Goal: Information Seeking & Learning: Learn about a topic

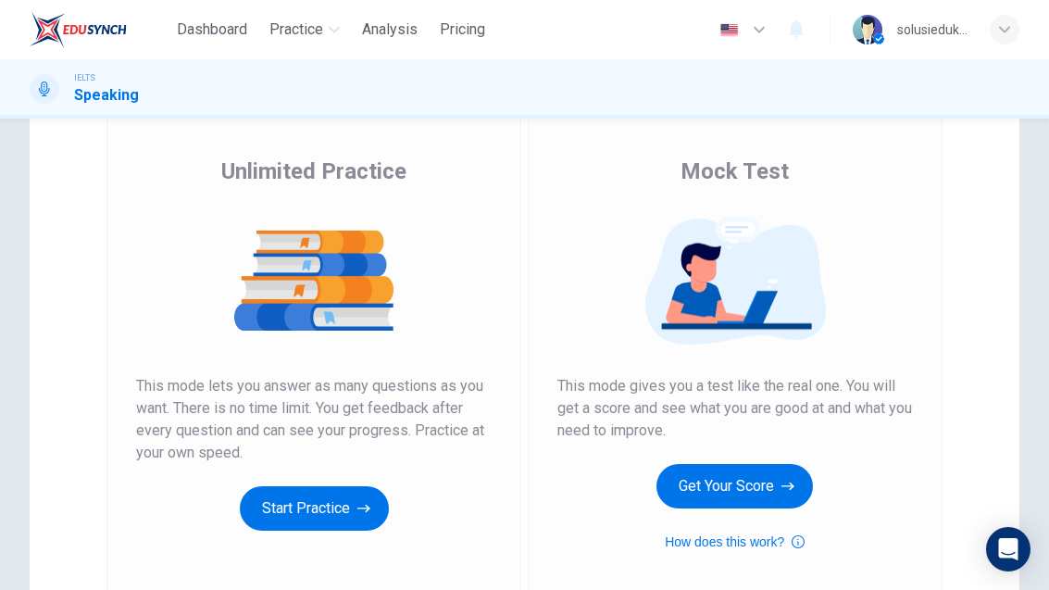
scroll to position [118, 0]
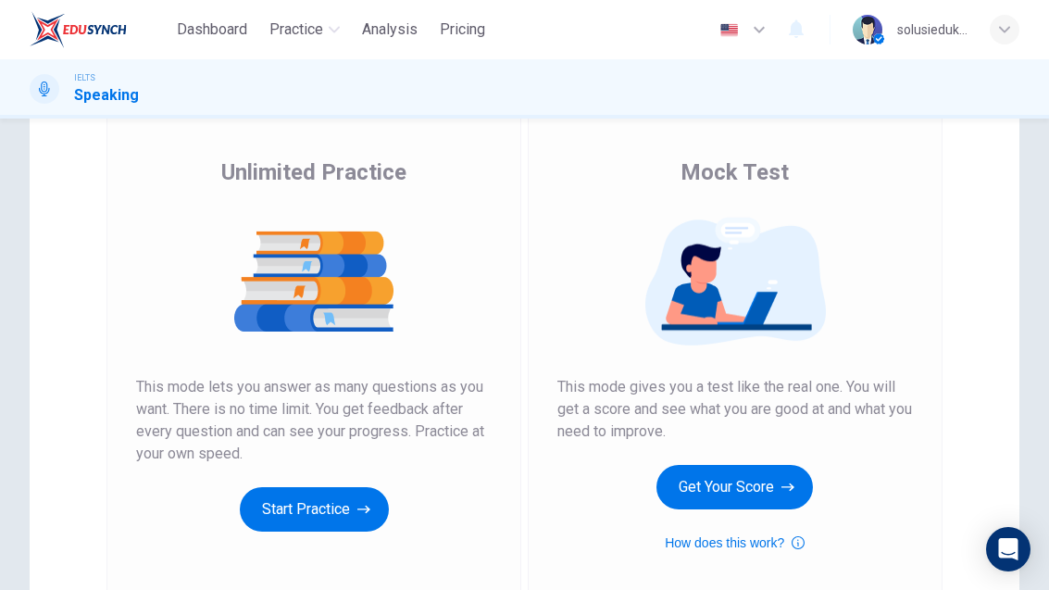
click at [748, 479] on button "Get Your Score" at bounding box center [735, 487] width 157 height 44
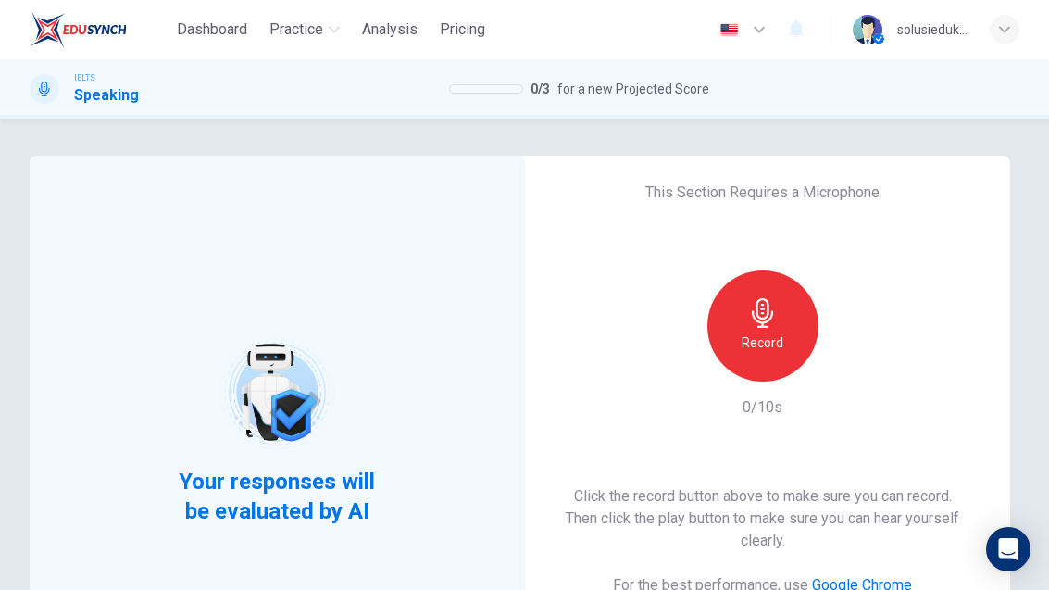
scroll to position [23, 0]
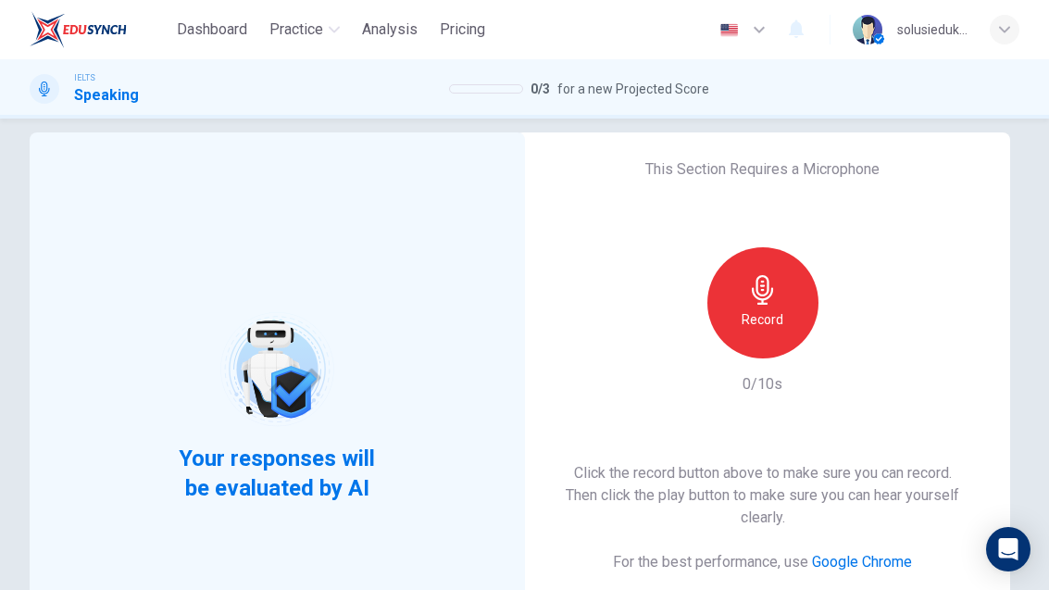
click at [770, 284] on icon "button" at bounding box center [763, 290] width 30 height 30
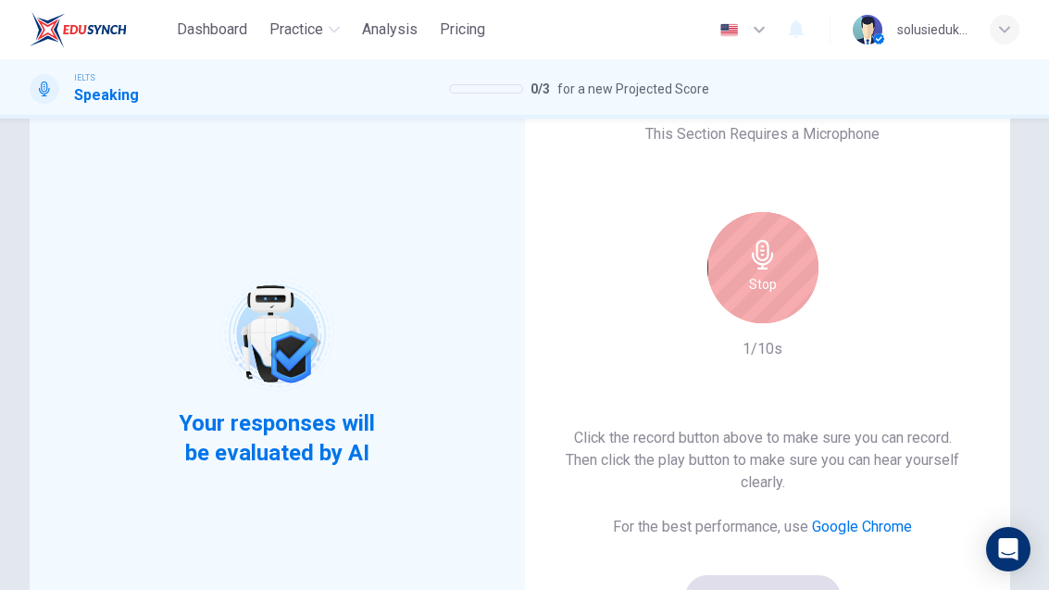
scroll to position [60, 0]
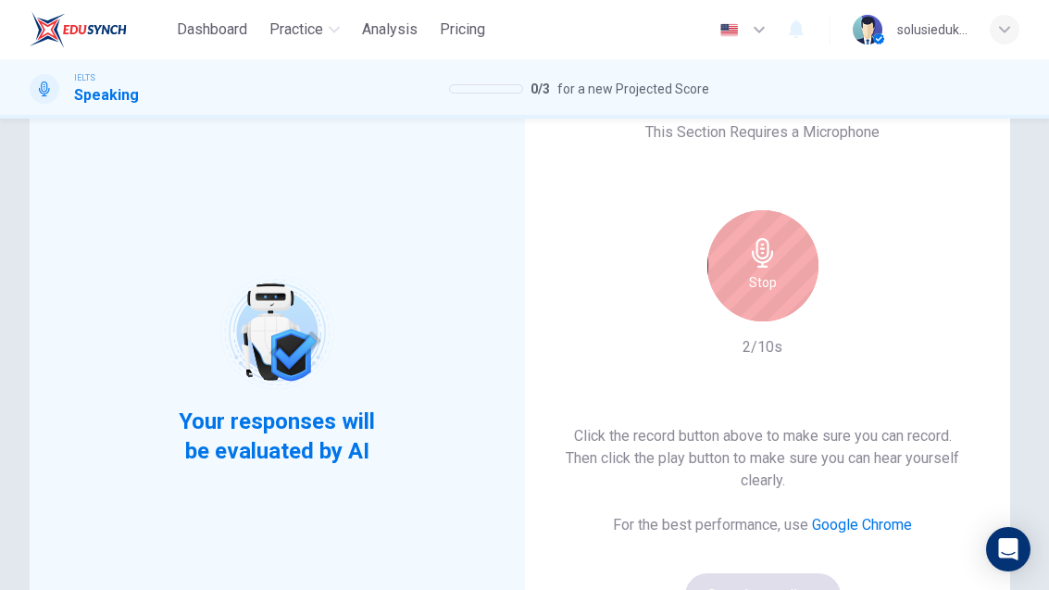
click at [756, 270] on div "Stop" at bounding box center [763, 265] width 111 height 111
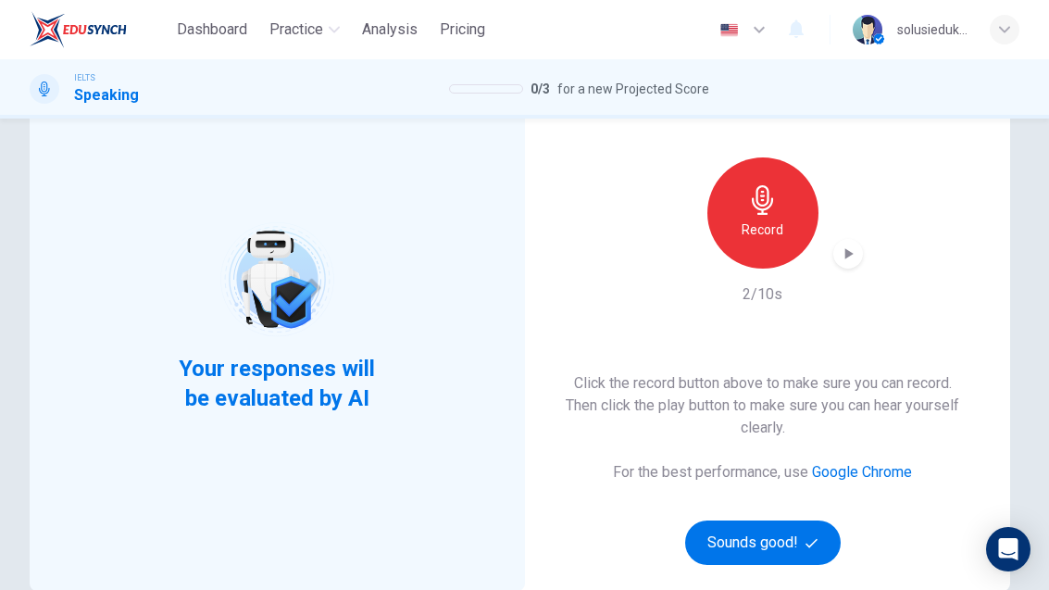
scroll to position [124, 0]
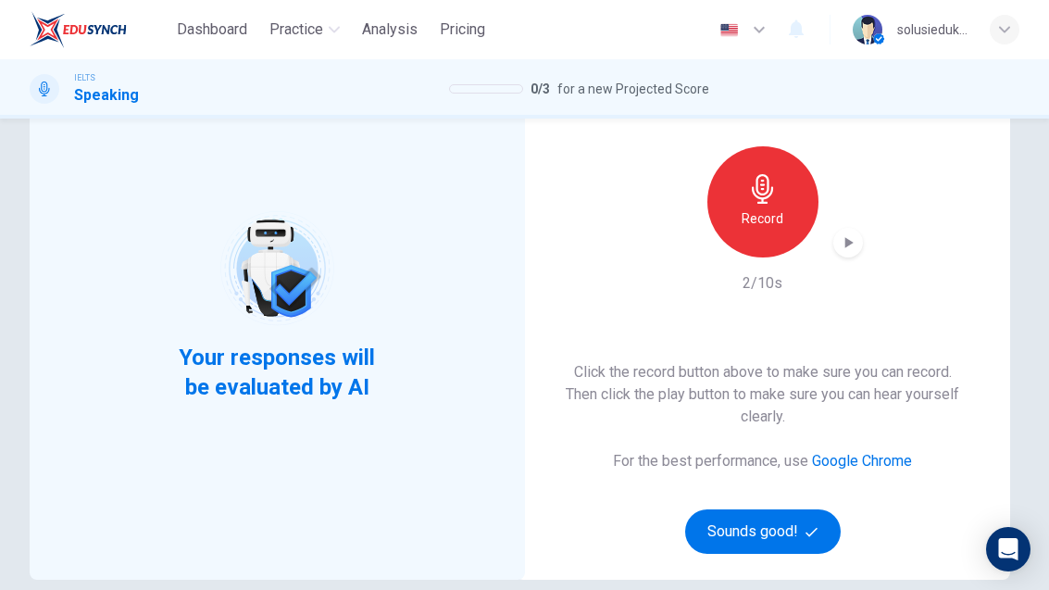
click at [851, 244] on icon "button" at bounding box center [849, 242] width 8 height 11
click at [836, 243] on div "button" at bounding box center [849, 243] width 30 height 30
click at [750, 525] on button "Sounds good!" at bounding box center [763, 531] width 156 height 44
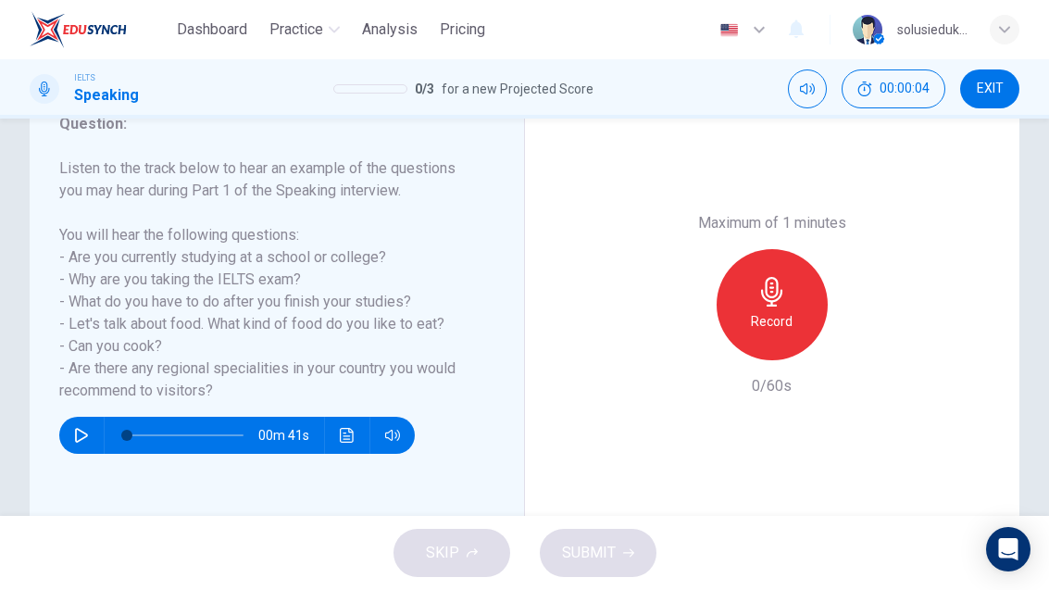
scroll to position [277, 0]
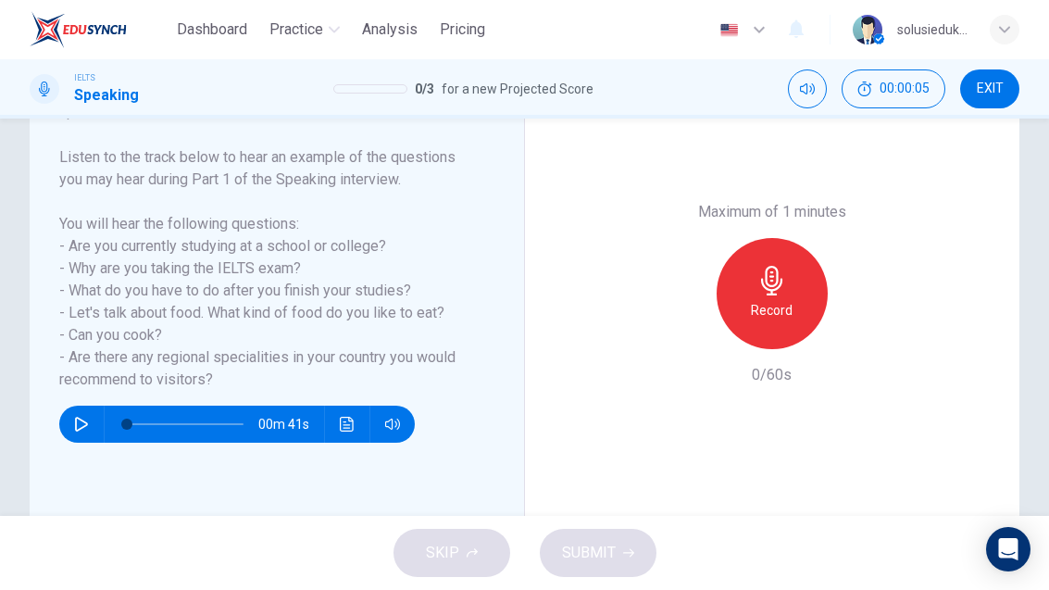
click at [78, 432] on icon "button" at bounding box center [81, 424] width 13 height 15
click at [339, 443] on button "Click to see the audio transcription" at bounding box center [348, 424] width 30 height 37
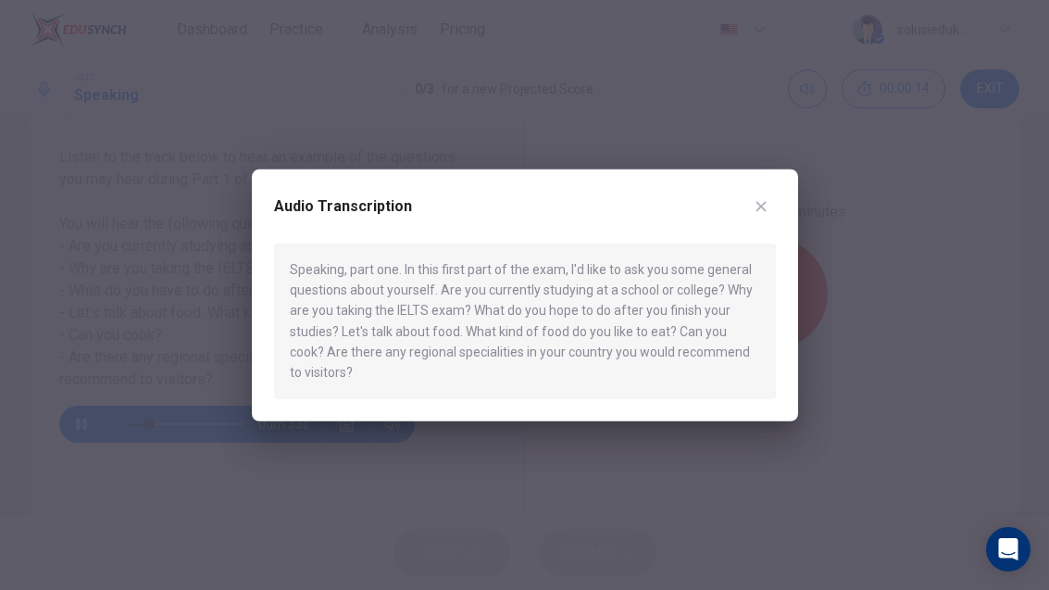
click at [169, 302] on div at bounding box center [524, 295] width 1049 height 590
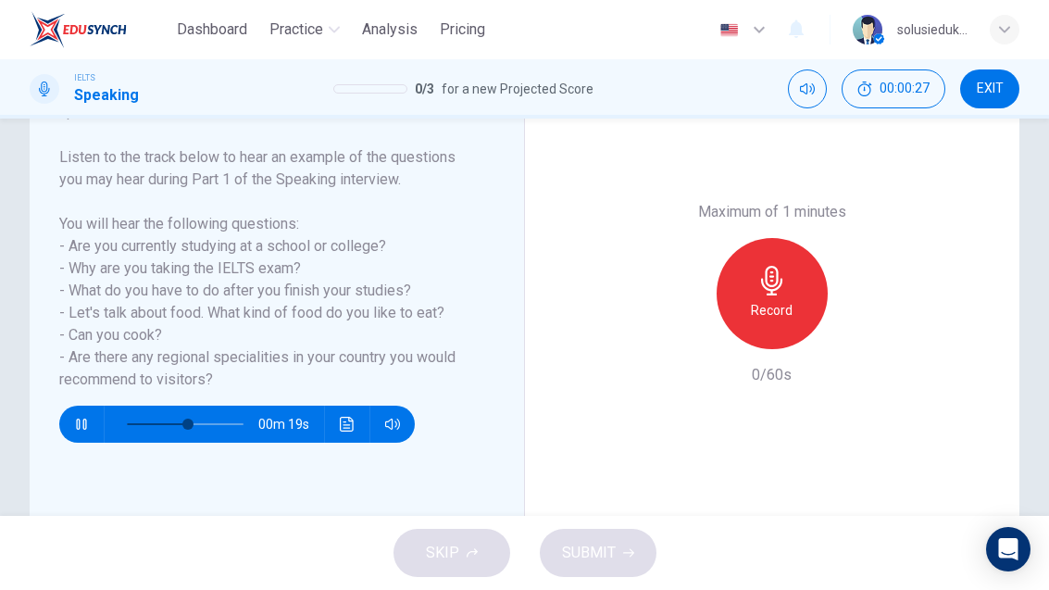
click at [75, 433] on button "button" at bounding box center [82, 424] width 30 height 37
click at [783, 238] on div "Record" at bounding box center [772, 293] width 111 height 111
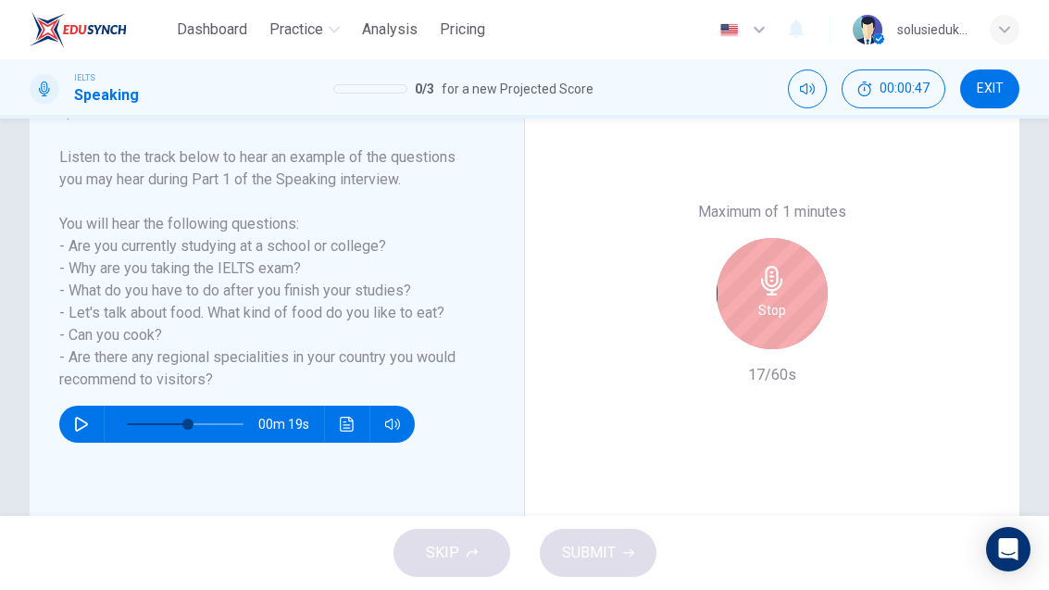
click at [776, 266] on icon "button" at bounding box center [771, 281] width 21 height 30
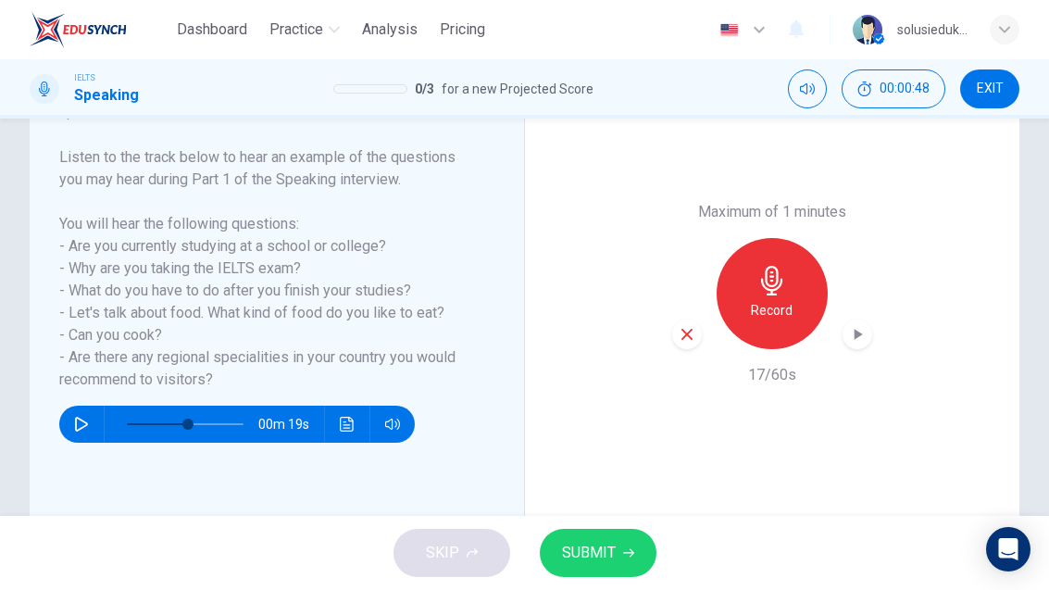
click at [592, 570] on button "SUBMIT" at bounding box center [598, 553] width 117 height 48
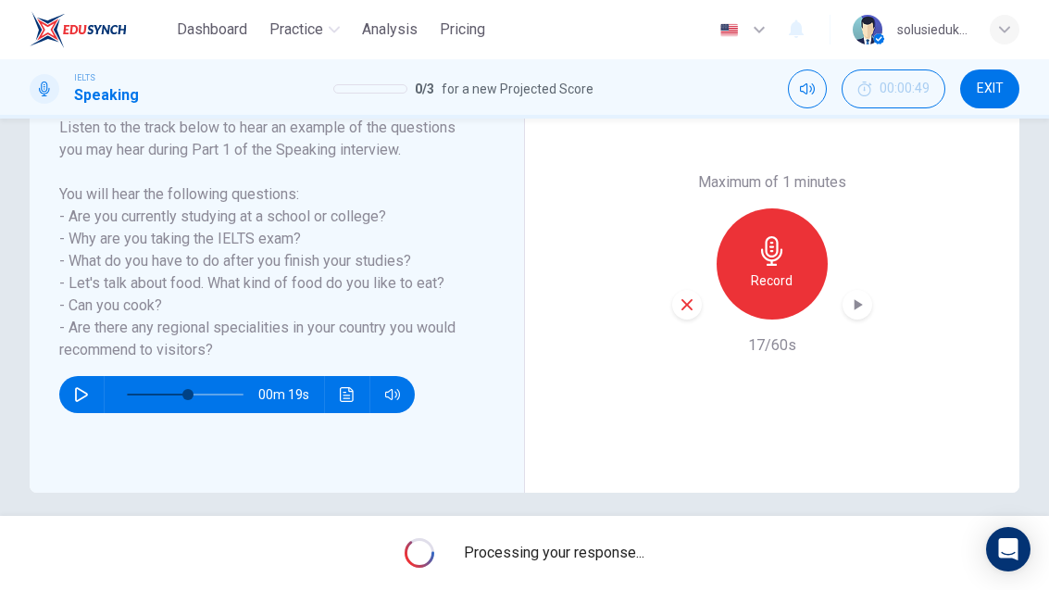
scroll to position [306, 0]
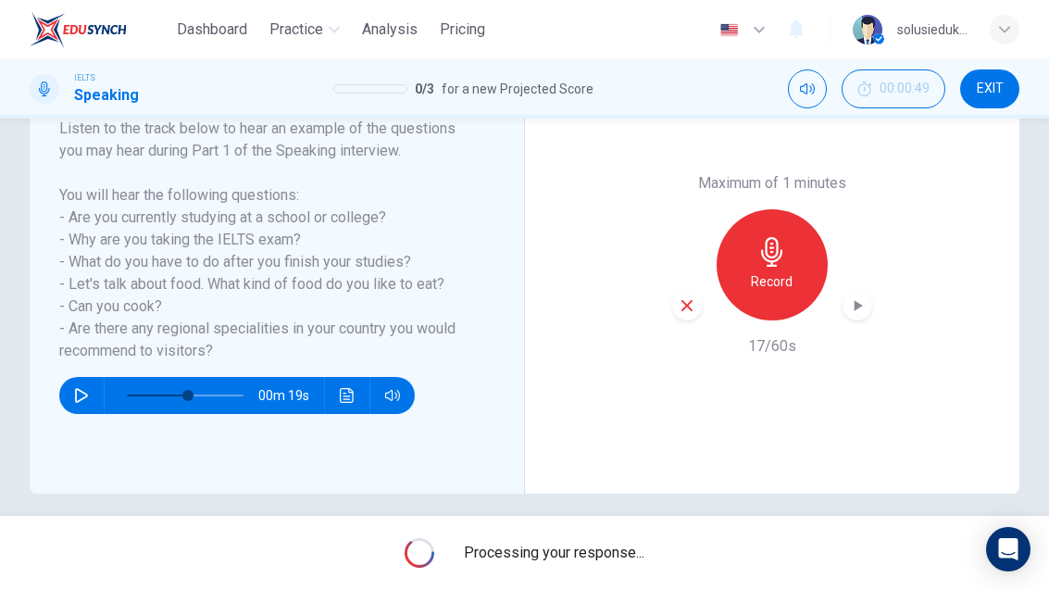
type input "0"
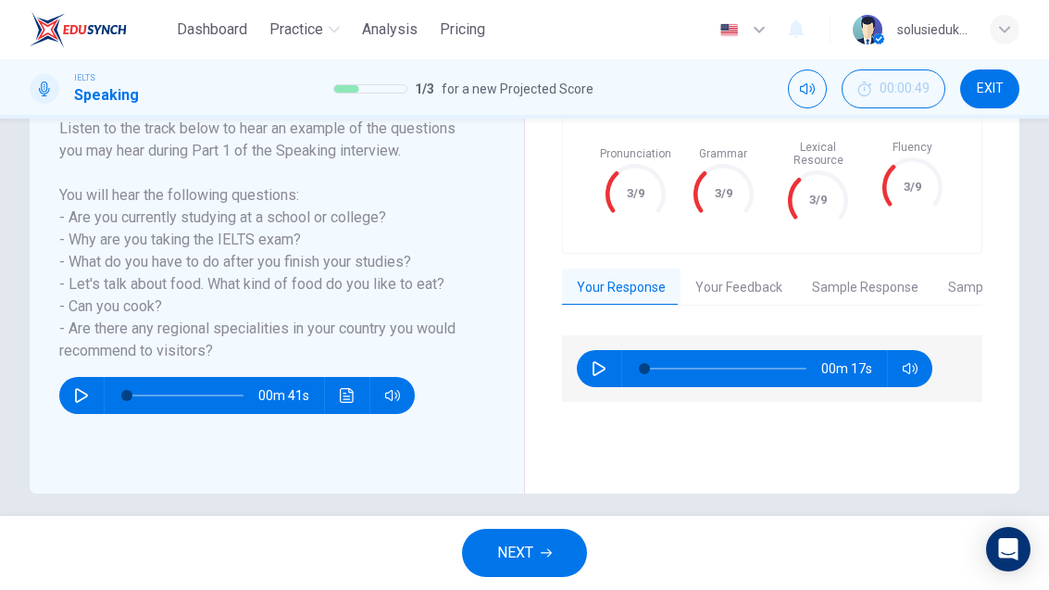
click at [740, 290] on button "Your Feedback" at bounding box center [739, 288] width 117 height 39
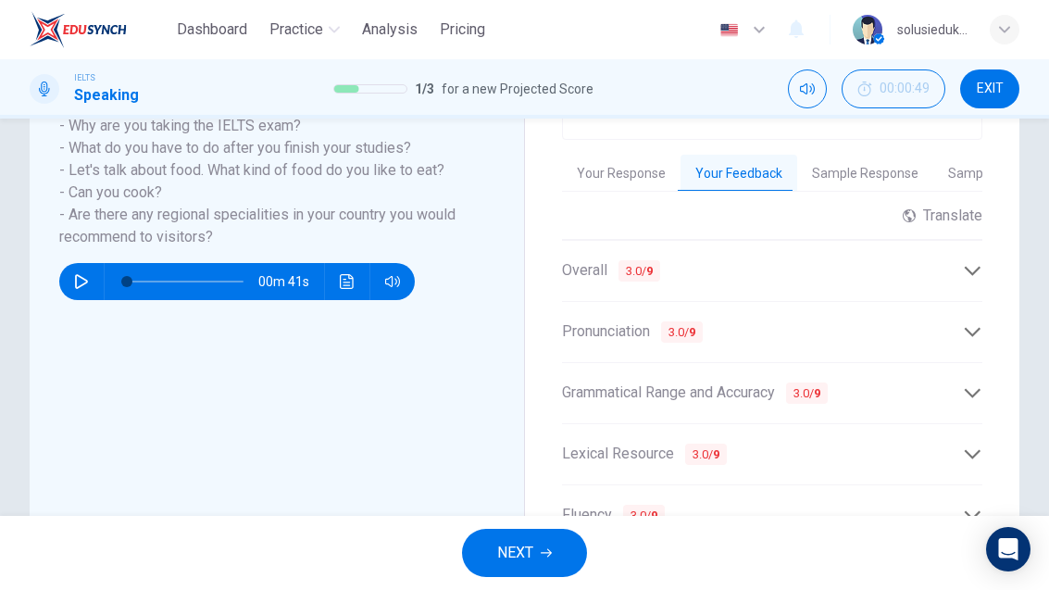
scroll to position [460, 0]
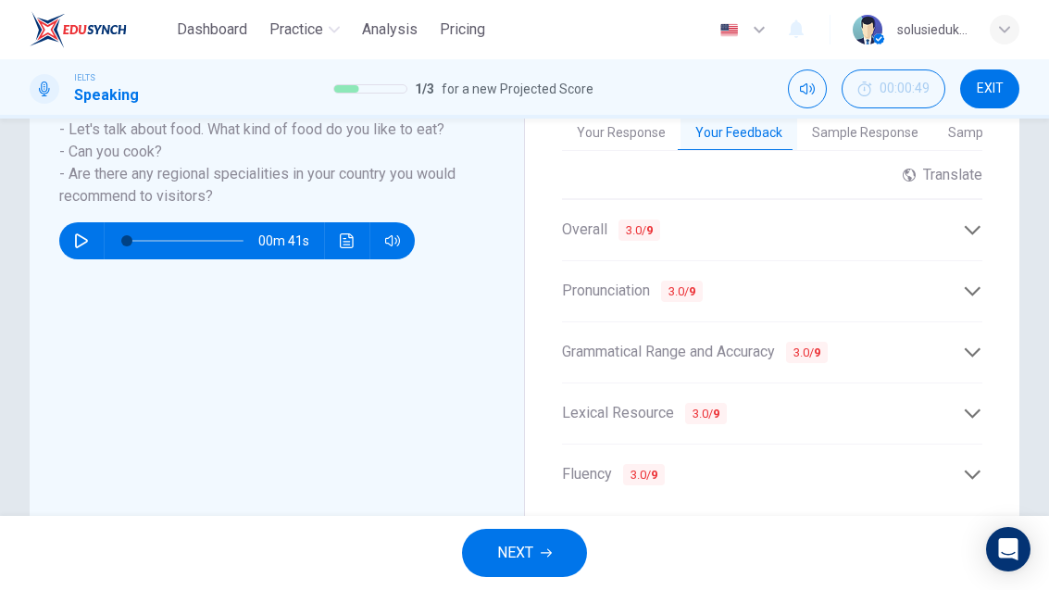
click at [977, 225] on div "Overall 3.0 / 9" at bounding box center [772, 229] width 421 height 45
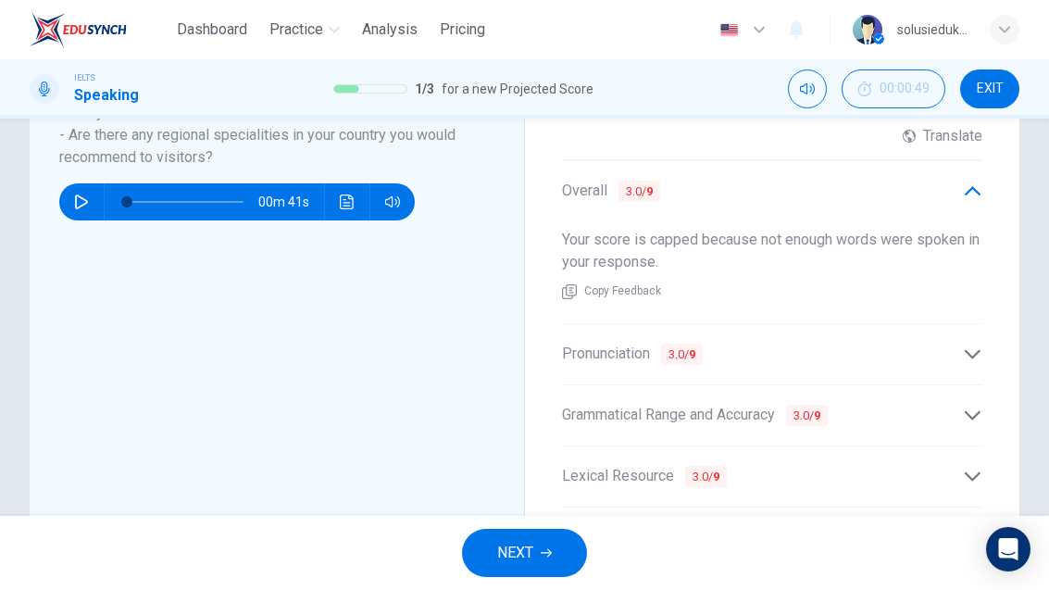
scroll to position [506, 0]
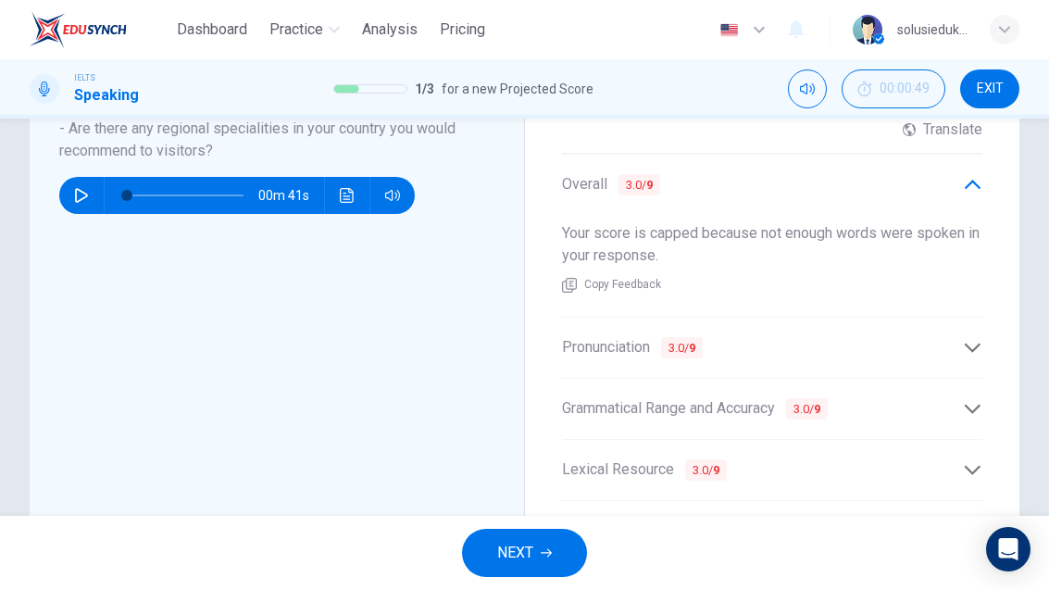
click at [961, 350] on div "Pronunciation 3.0 / 9" at bounding box center [763, 347] width 402 height 23
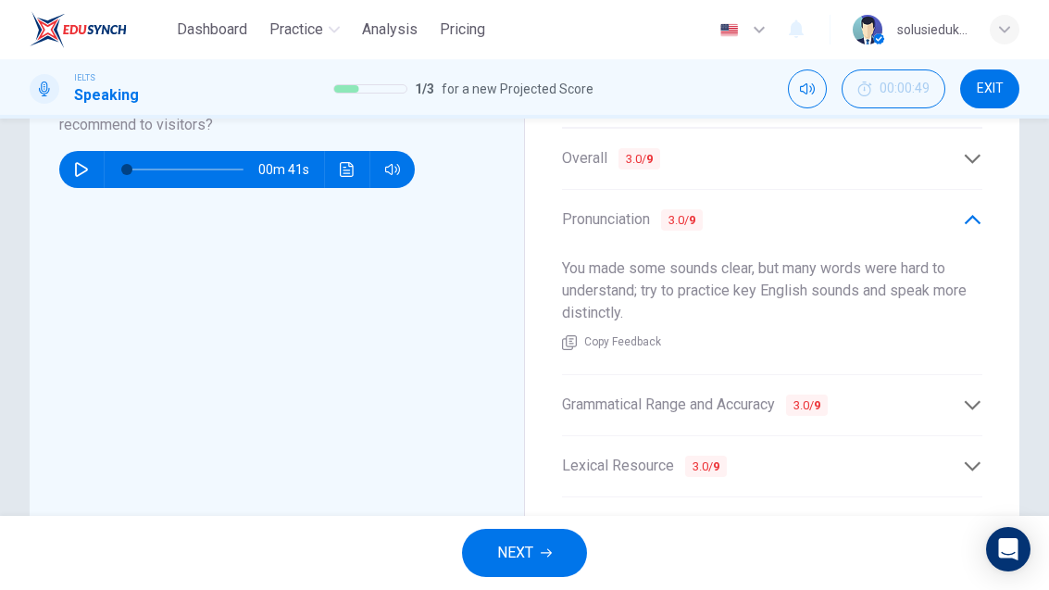
scroll to position [538, 0]
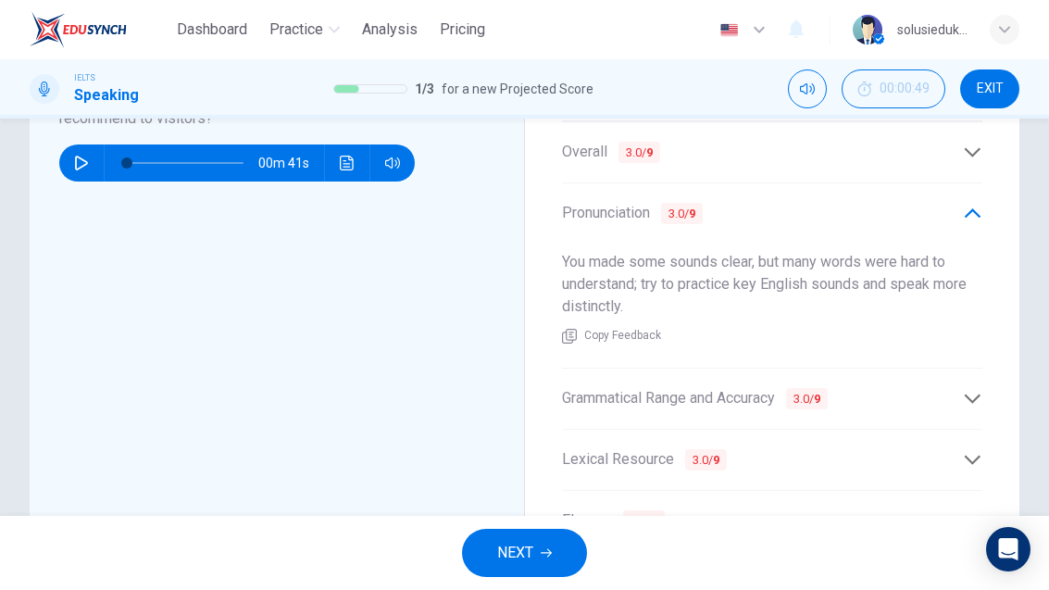
click at [975, 398] on div "Grammatical Range and Accuracy 3.0 / 9" at bounding box center [772, 398] width 421 height 45
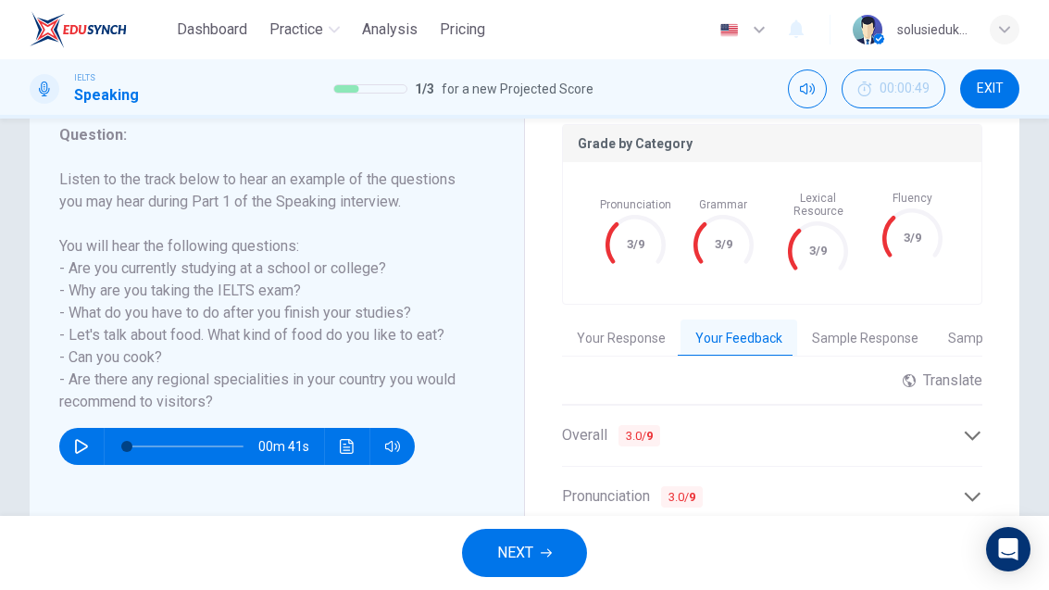
scroll to position [270, 0]
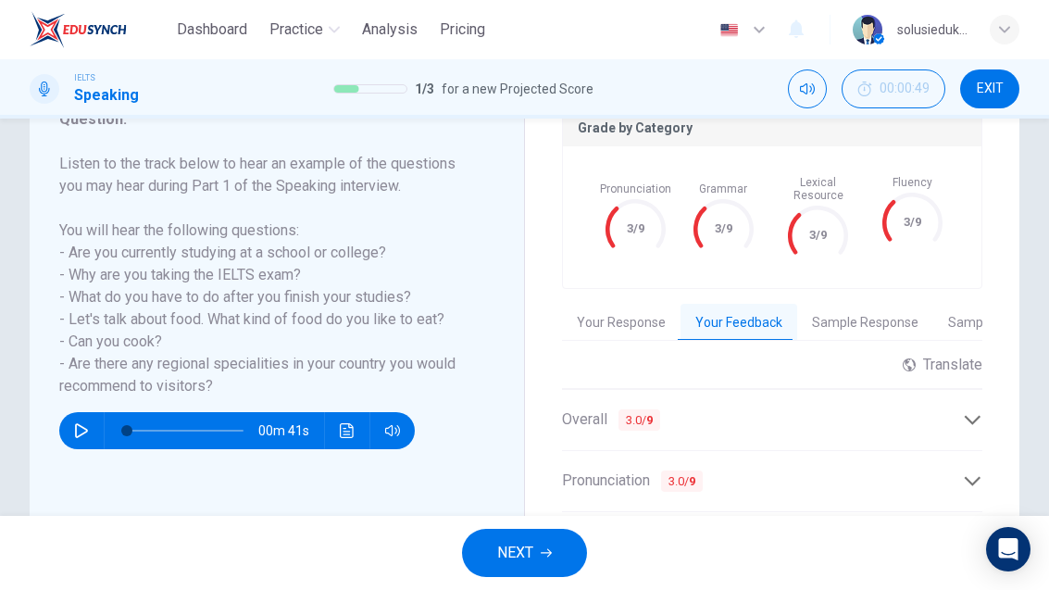
click at [860, 321] on button "Sample Response" at bounding box center [866, 323] width 136 height 39
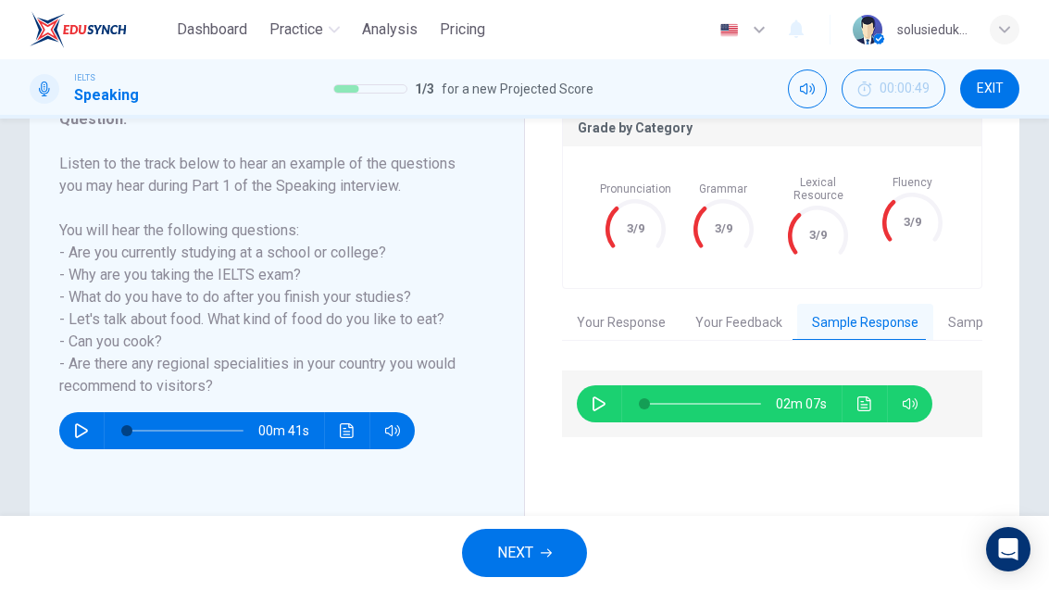
click at [592, 411] on icon "button" at bounding box center [599, 403] width 15 height 15
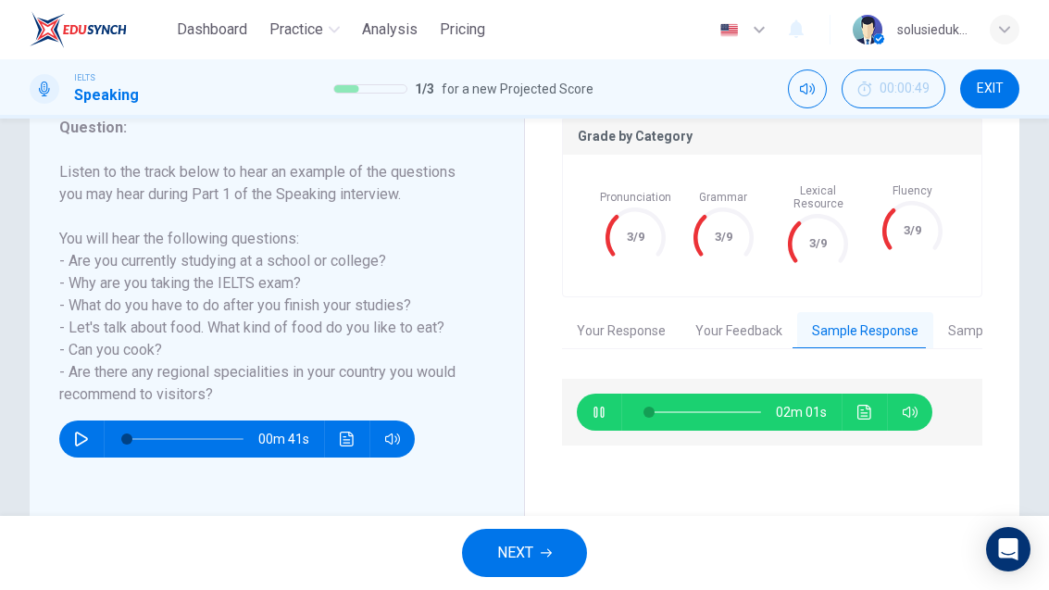
type input "5"
click at [952, 328] on button "Sample Feedback" at bounding box center [1001, 331] width 134 height 39
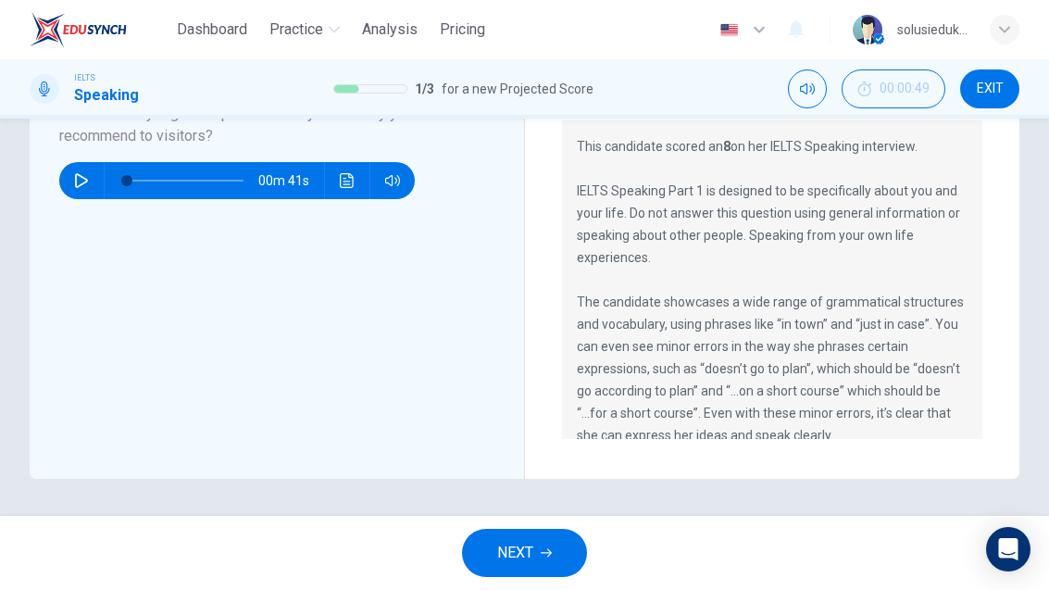
scroll to position [529, 0]
click at [531, 538] on button "NEXT" at bounding box center [524, 553] width 125 height 48
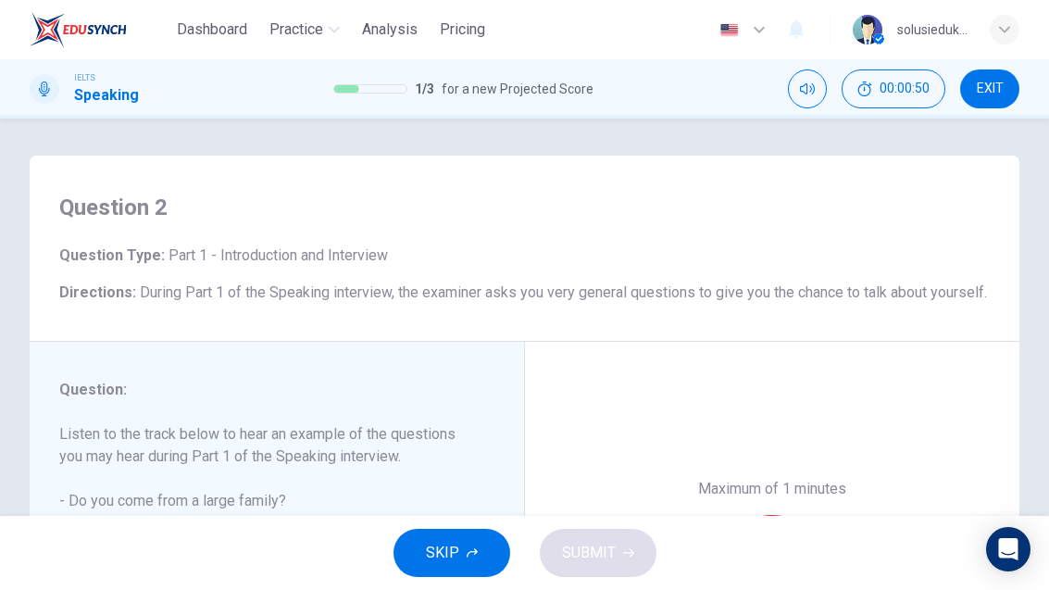
click at [391, 24] on span "Analysis" at bounding box center [390, 30] width 56 height 22
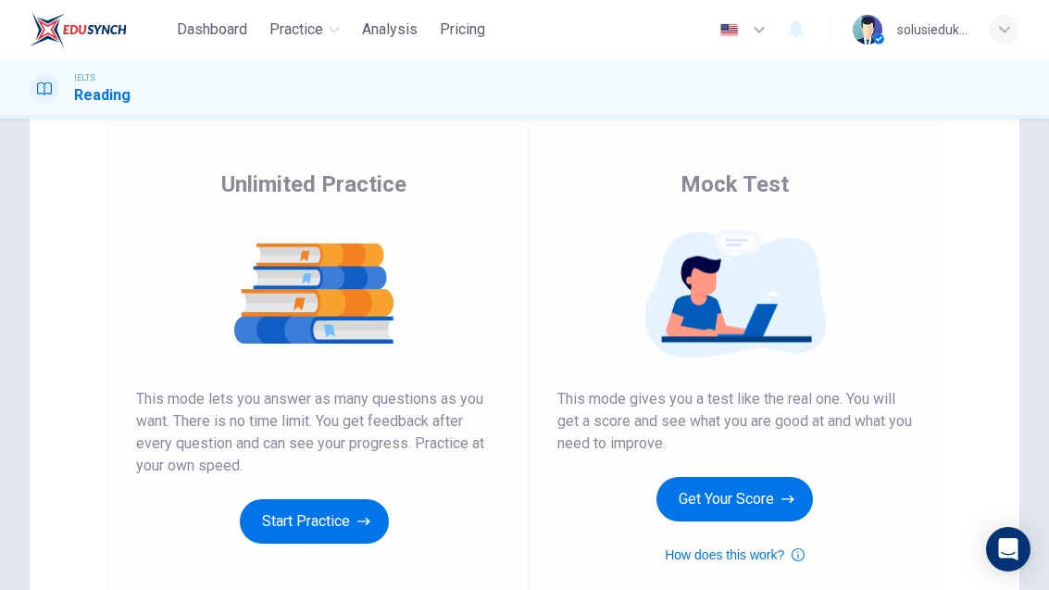
scroll to position [170, 0]
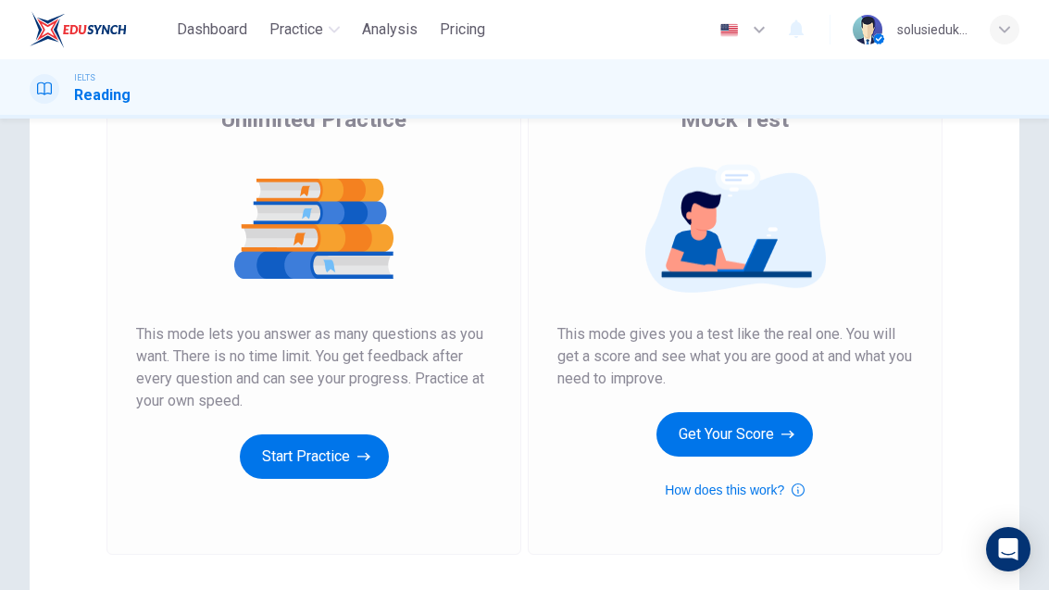
click at [328, 458] on button "Start Practice" at bounding box center [314, 456] width 149 height 44
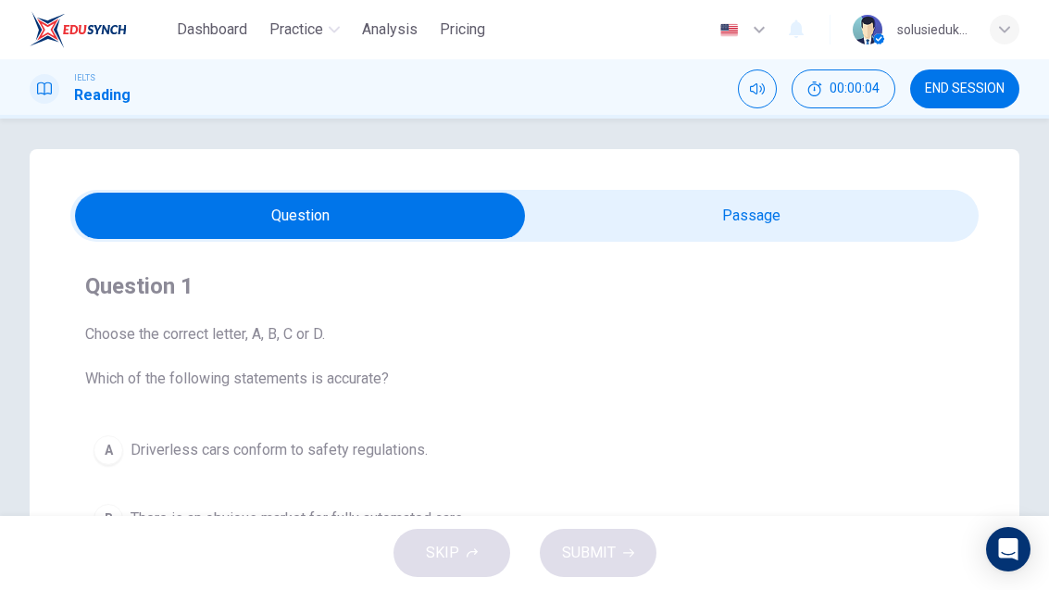
scroll to position [11, 0]
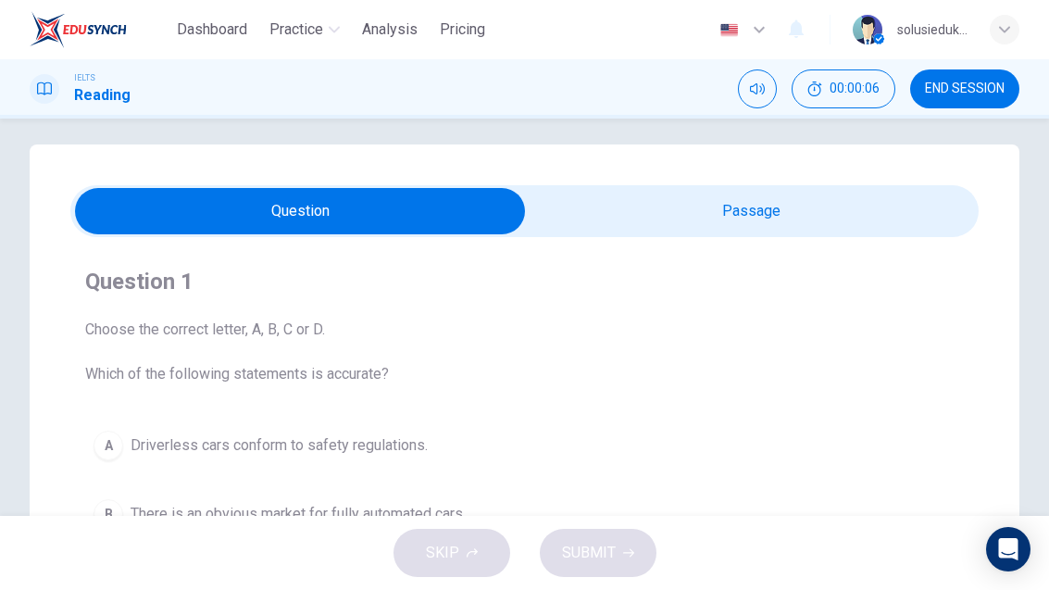
click at [722, 205] on input "checkbox" at bounding box center [300, 211] width 1363 height 46
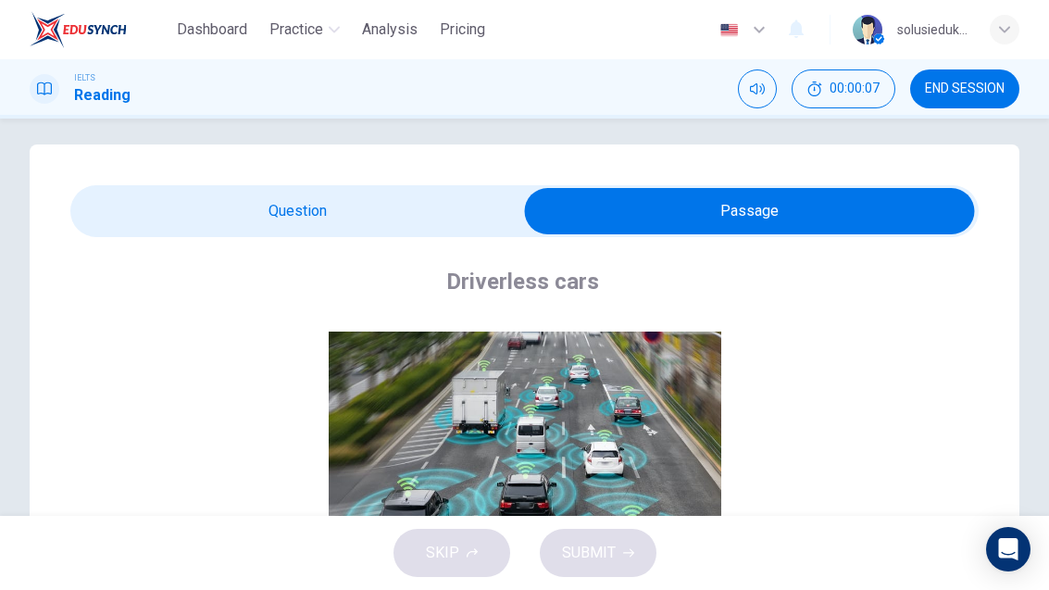
click at [356, 206] on input "checkbox" at bounding box center [750, 211] width 1363 height 46
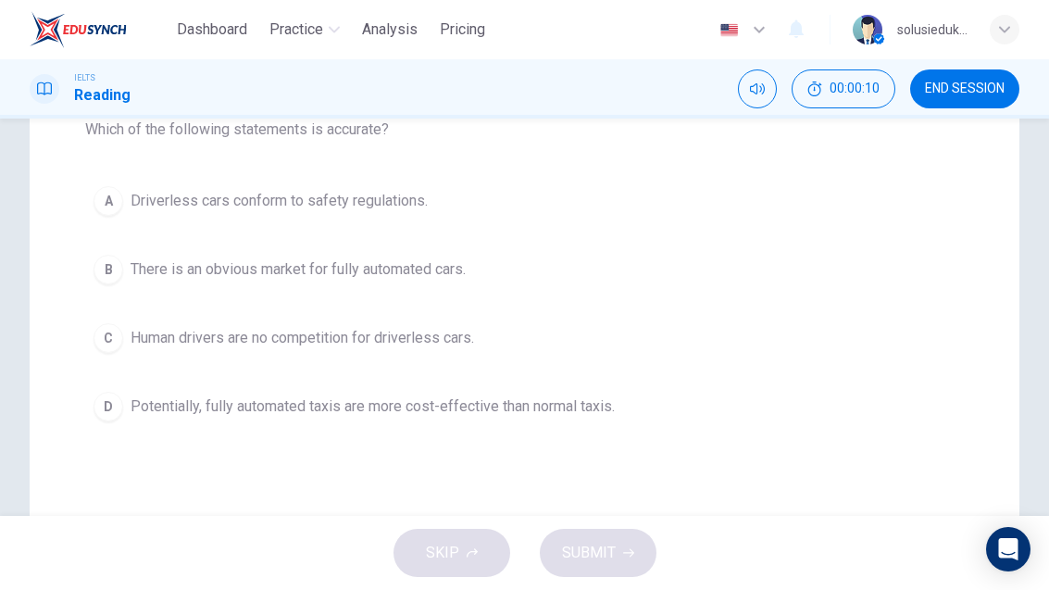
scroll to position [254, 0]
click at [461, 294] on button "B There is an obvious market for fully automated cars." at bounding box center [524, 271] width 879 height 46
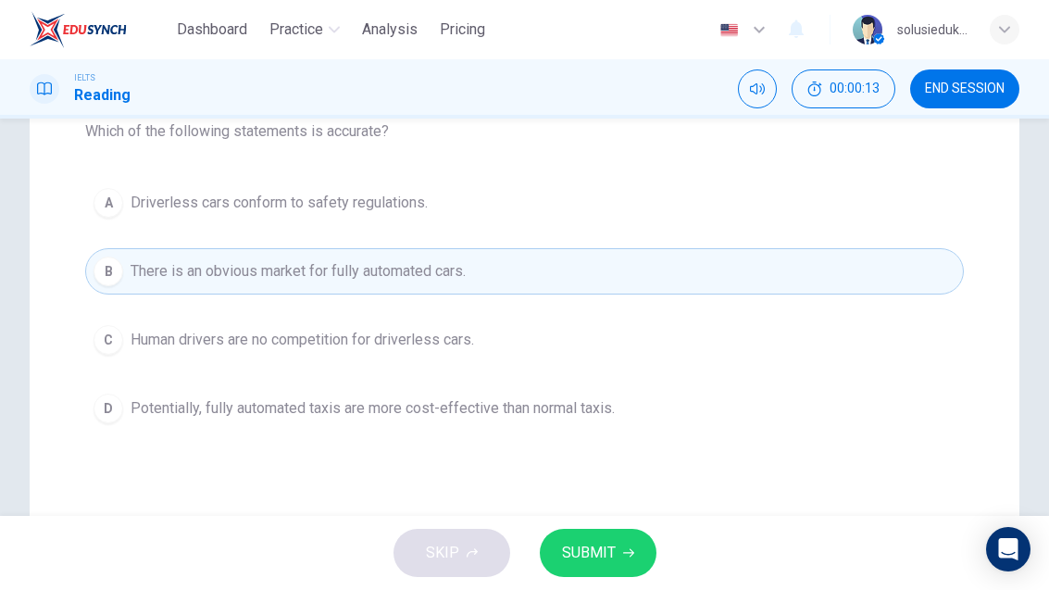
click at [596, 562] on span "SUBMIT" at bounding box center [589, 553] width 54 height 26
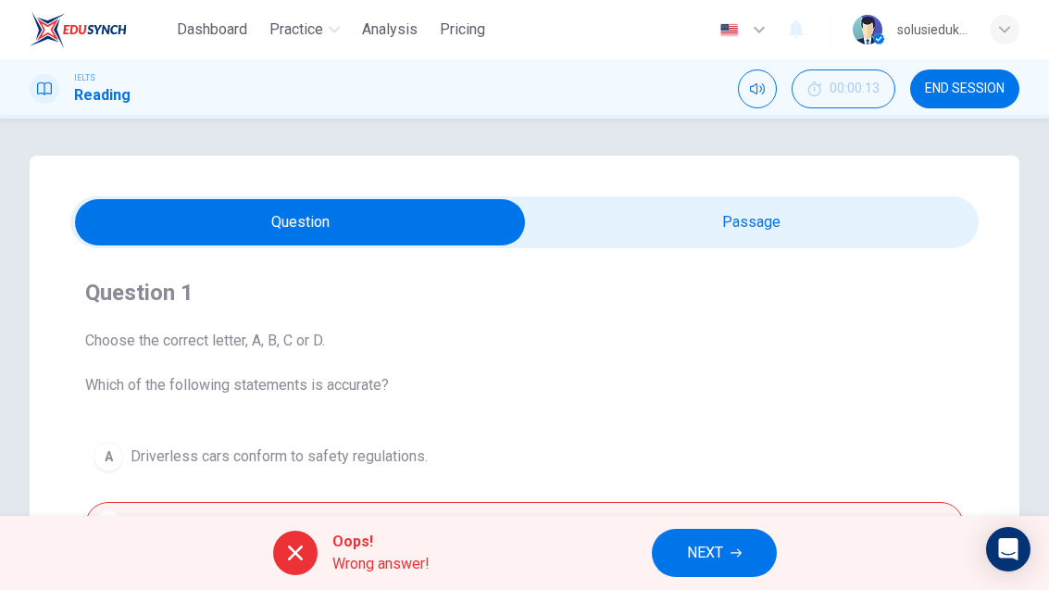
scroll to position [0, 0]
click at [767, 211] on input "checkbox" at bounding box center [300, 222] width 1363 height 46
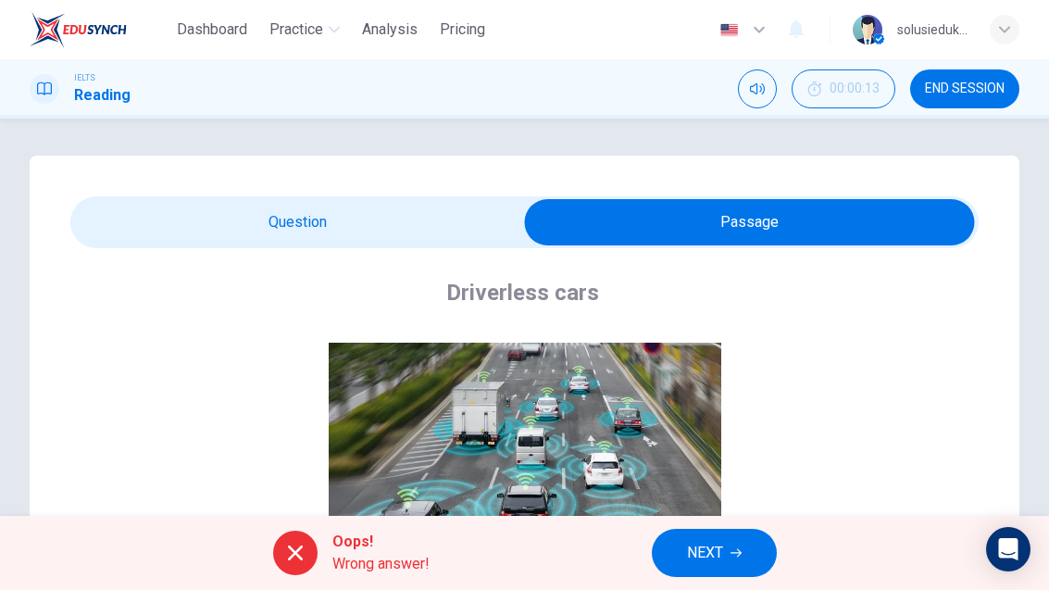
scroll to position [-1, 0]
click at [472, 226] on input "checkbox" at bounding box center [750, 222] width 1363 height 46
checkbox input "false"
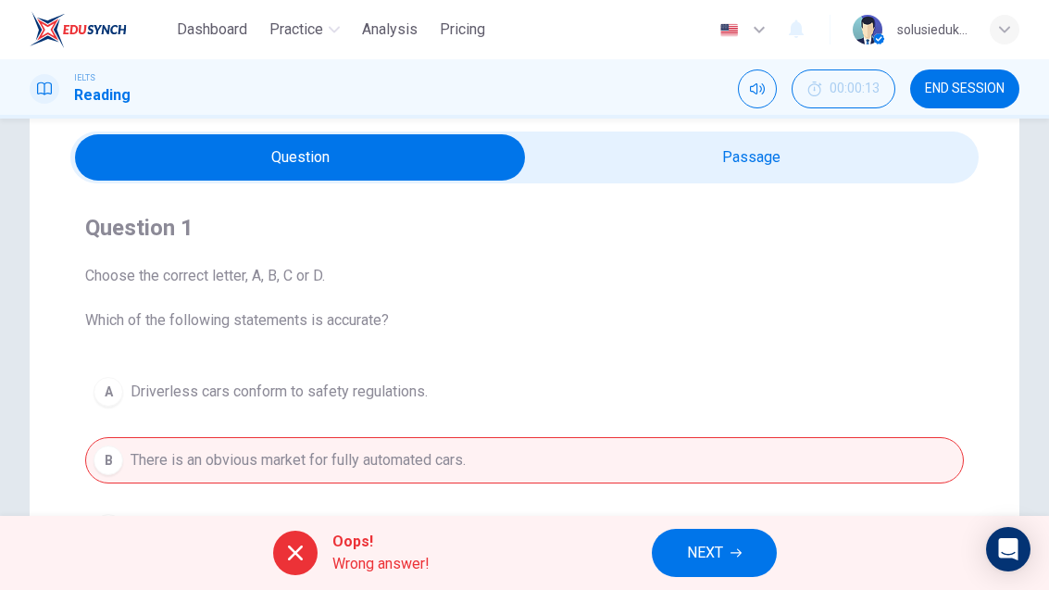
scroll to position [61, 0]
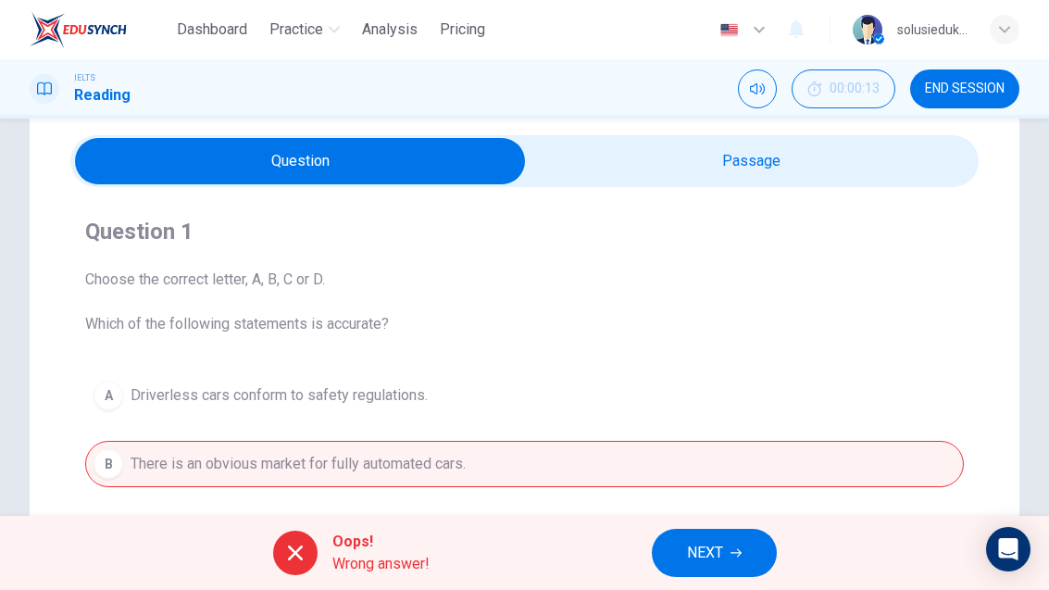
click at [986, 86] on span "END SESSION" at bounding box center [965, 89] width 80 height 15
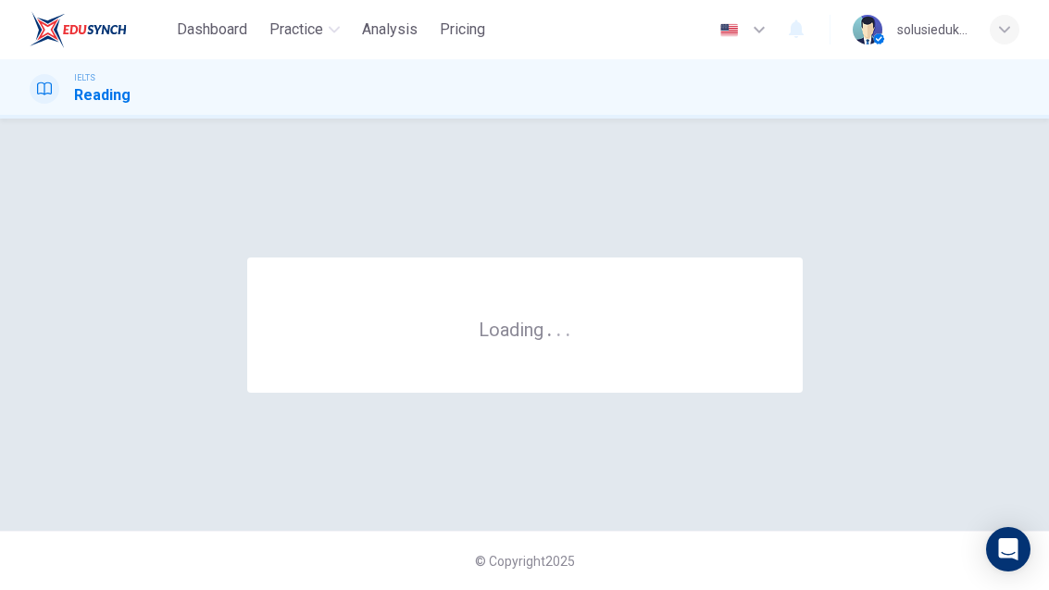
scroll to position [0, 0]
